Goal: Check status

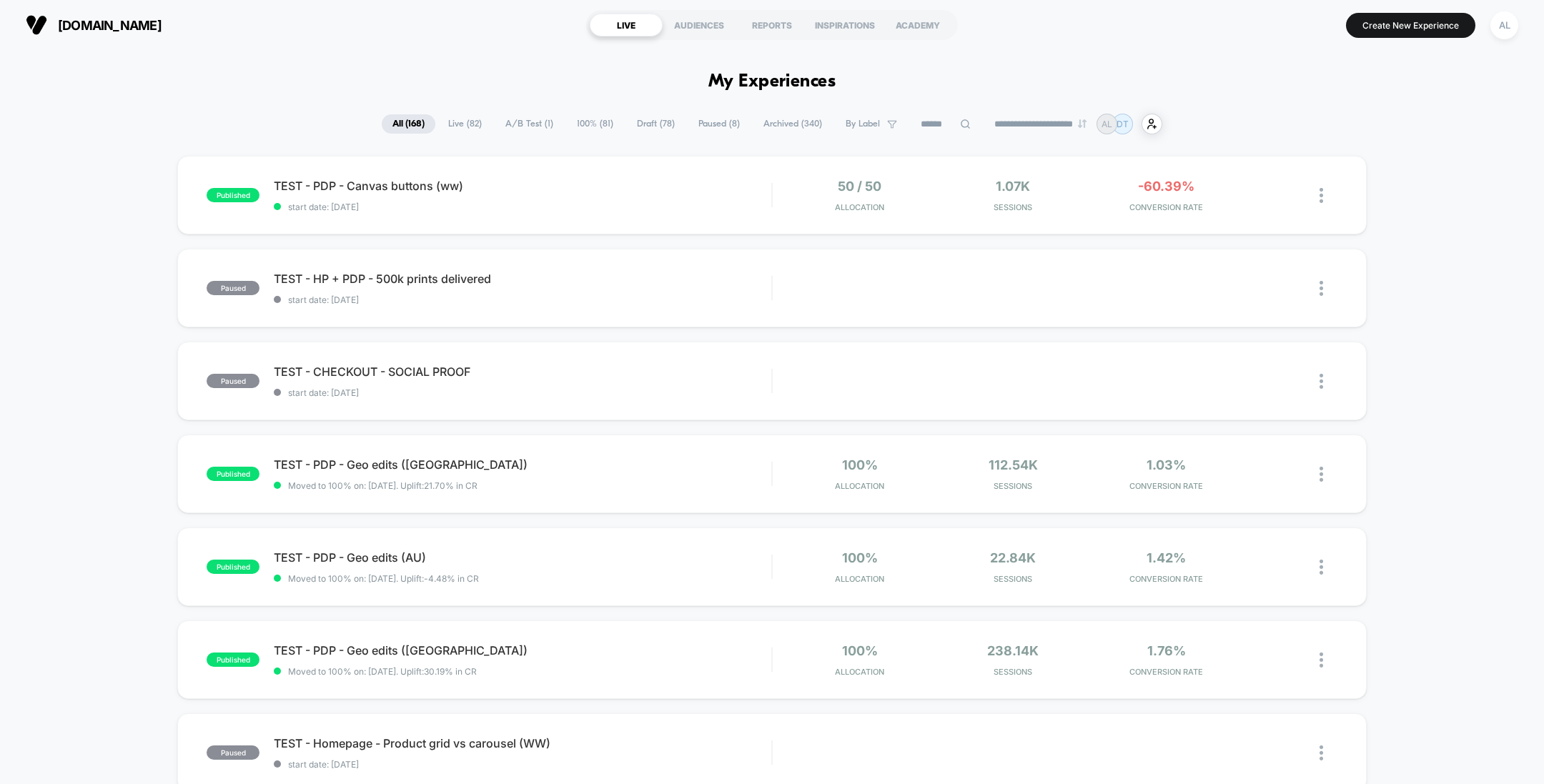
click at [585, 188] on span "TEST - PDP - Canvas buttons (ww)" at bounding box center [523, 186] width 497 height 14
